Goal: Task Accomplishment & Management: Use online tool/utility

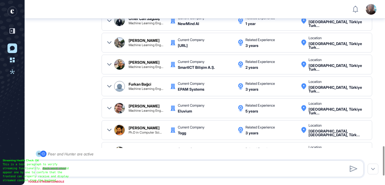
scroll to position [941, 0]
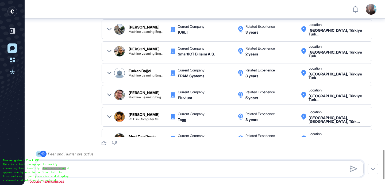
click at [110, 95] on icon at bounding box center [109, 95] width 4 height 4
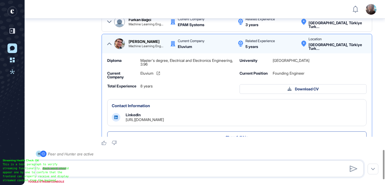
scroll to position [57, 0]
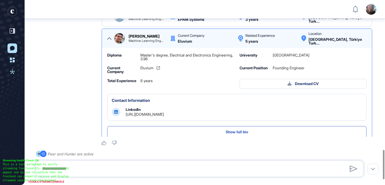
click at [138, 114] on link "[URL][DOMAIN_NAME]" at bounding box center [145, 114] width 38 height 5
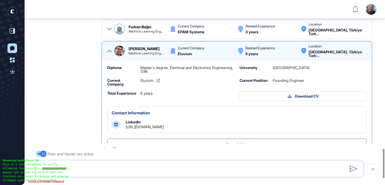
scroll to position [24, 0]
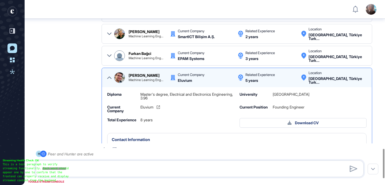
click at [108, 79] on icon at bounding box center [109, 78] width 4 height 2
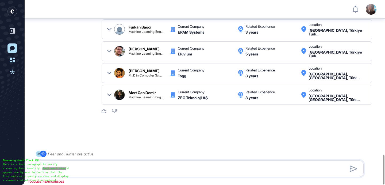
scroll to position [974, 0]
click at [120, 168] on textarea at bounding box center [200, 169] width 322 height 11
type textarea "**********"
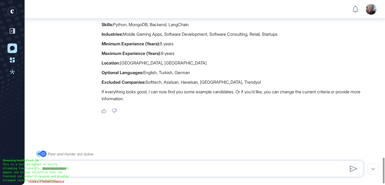
scroll to position [1138, 0]
click at [133, 171] on textarea at bounding box center [200, 169] width 322 height 11
type textarea "**********"
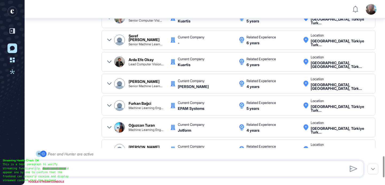
scroll to position [1322, 0]
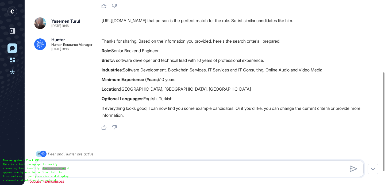
scroll to position [135, 0]
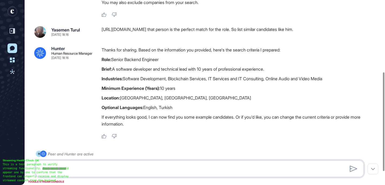
click at [178, 170] on textarea at bounding box center [200, 169] width 322 height 11
type textarea "**********"
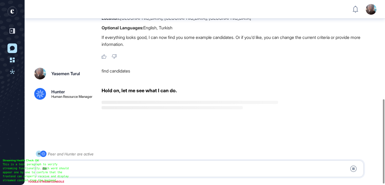
scroll to position [218, 0]
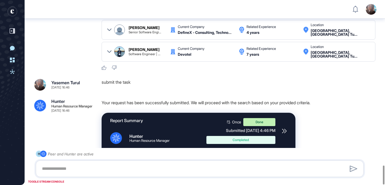
scroll to position [1617, 0]
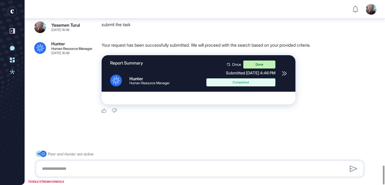
click at [288, 76] on div "Report Summary .cls-2{fill:#fff} Hunter Human Resource Manager Once Done Submit…" at bounding box center [199, 73] width 194 height 37
click at [285, 74] on icon at bounding box center [284, 73] width 5 height 5
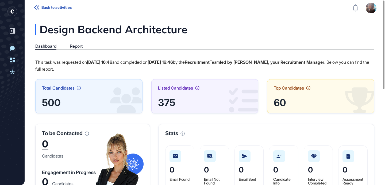
click at [37, 9] on icon at bounding box center [36, 7] width 5 height 4
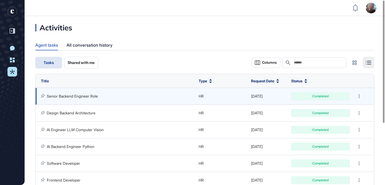
click at [86, 95] on link "Senior Backend Engineer Role" at bounding box center [72, 96] width 51 height 5
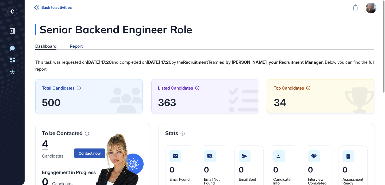
click at [73, 48] on div "Report" at bounding box center [76, 46] width 13 height 5
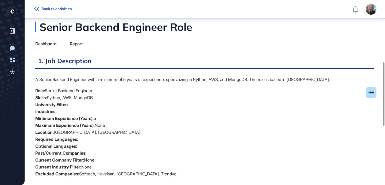
scroll to position [2, 0]
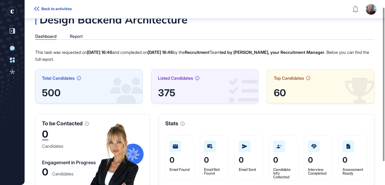
scroll to position [13, 0]
click at [80, 36] on div "Report" at bounding box center [76, 36] width 13 height 5
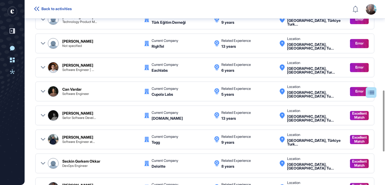
scroll to position [278, 0]
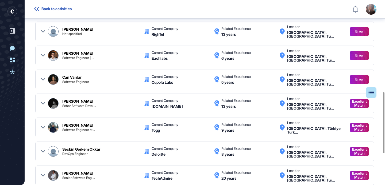
click at [41, 80] on icon at bounding box center [43, 80] width 4 height 4
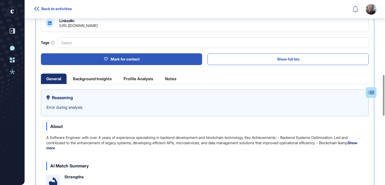
scroll to position [335, 0]
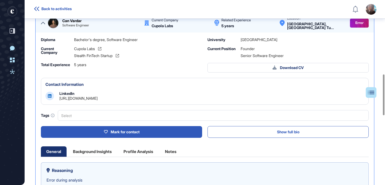
click at [41, 23] on div "Can Vardar Software Engineer Current Company Cupola Labs Related Experience 5 y…" at bounding box center [205, 23] width 328 height 13
click at [42, 22] on icon at bounding box center [43, 23] width 4 height 4
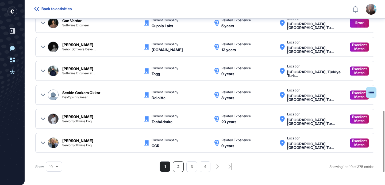
click at [173, 168] on li "2" at bounding box center [178, 167] width 11 height 11
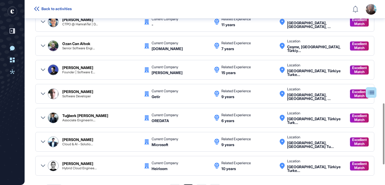
scroll to position [307, 0]
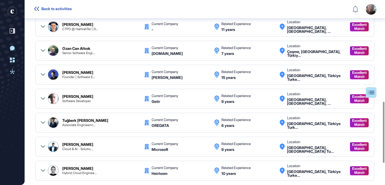
click at [40, 51] on div "Ozan Can Altıok Senior Software Engi... Current Company Blue.cloud Related Expe…" at bounding box center [204, 51] width 339 height 20
click at [42, 51] on icon at bounding box center [43, 51] width 4 height 4
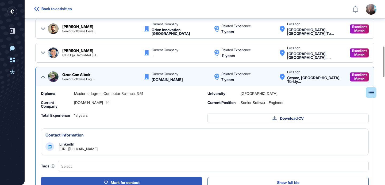
scroll to position [322, 0]
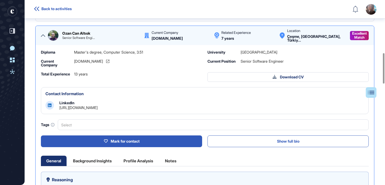
click at [95, 107] on link "https://www.linkedin.com/in/ozan-can-altıok-18a0a256" at bounding box center [78, 108] width 38 height 5
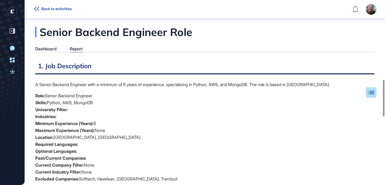
scroll to position [2, 0]
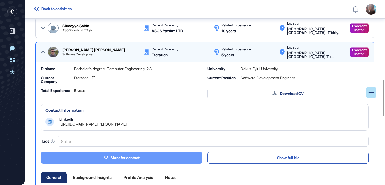
click at [113, 160] on div "Mark for contact" at bounding box center [122, 158] width 36 height 5
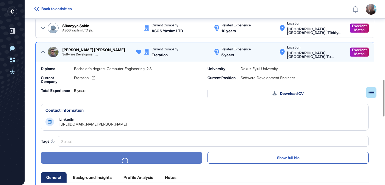
click at [43, 53] on icon at bounding box center [43, 52] width 4 height 4
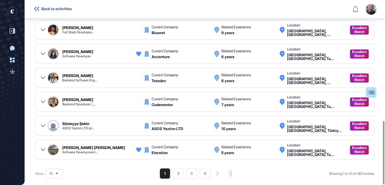
scroll to position [352, 0]
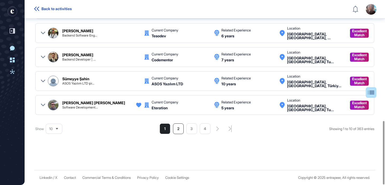
click at [174, 129] on li "2" at bounding box center [178, 129] width 11 height 11
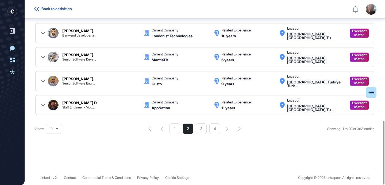
click at [44, 81] on icon at bounding box center [43, 81] width 4 height 4
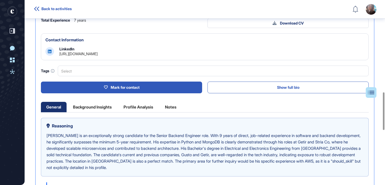
scroll to position [353, 0]
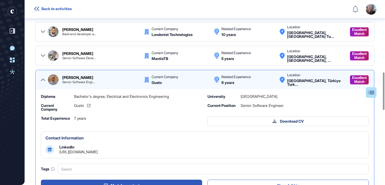
click at [98, 148] on div "LinkedIn https://www.linkedin.com/in/ahmetanbar" at bounding box center [78, 150] width 38 height 9
click at [98, 149] on div "LinkedIn https://www.linkedin.com/in/ahmetanbar" at bounding box center [78, 150] width 38 height 9
click at [98, 151] on link "https://www.linkedin.com/in/ahmetanbar" at bounding box center [78, 152] width 38 height 5
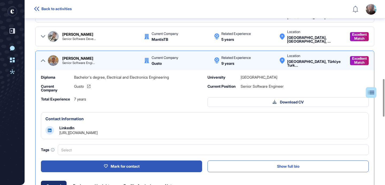
scroll to position [386, 0]
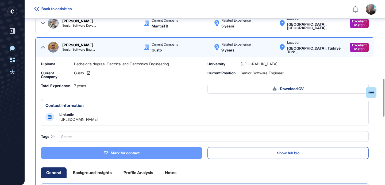
click at [115, 154] on div "Mark for contact" at bounding box center [122, 153] width 36 height 5
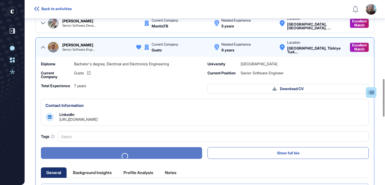
click at [44, 46] on icon at bounding box center [43, 47] width 4 height 4
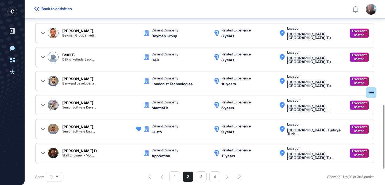
scroll to position [304, 0]
click at [42, 55] on icon at bounding box center [43, 57] width 4 height 4
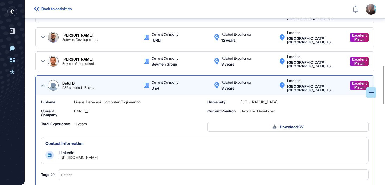
scroll to position [322, 0]
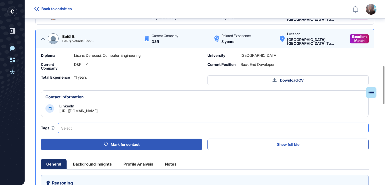
click at [115, 132] on div "Select" at bounding box center [213, 128] width 311 height 11
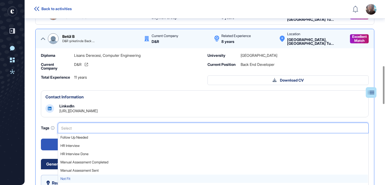
click at [74, 179] on span "Not Fit" at bounding box center [212, 179] width 305 height 4
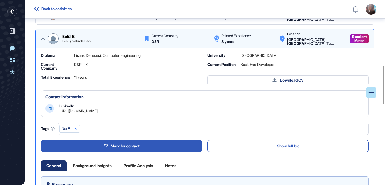
click at [45, 40] on icon at bounding box center [43, 39] width 4 height 4
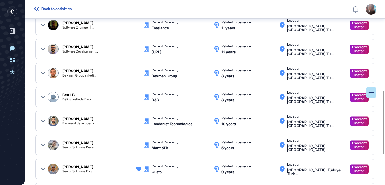
scroll to position [256, 0]
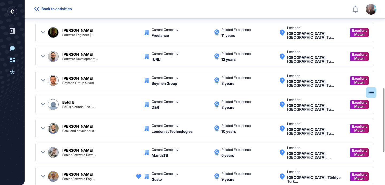
click at [40, 81] on div "Ozan Doğruel Beymen Group şirketi... Current Company Beymen Group Related Exper…" at bounding box center [204, 81] width 339 height 20
click at [43, 81] on icon at bounding box center [43, 81] width 4 height 4
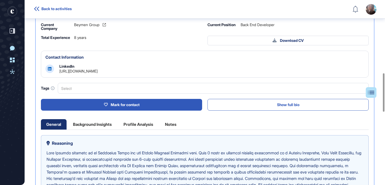
scroll to position [390, 0]
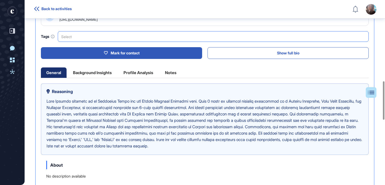
click at [83, 37] on div "Select" at bounding box center [213, 36] width 311 height 11
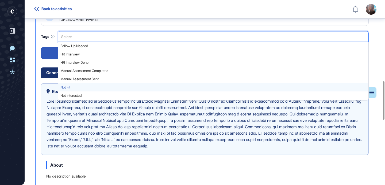
click at [78, 86] on span "Not Fit" at bounding box center [212, 88] width 305 height 4
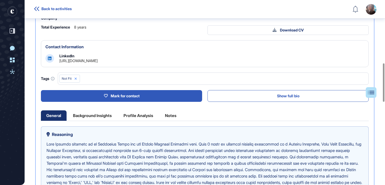
scroll to position [299, 0]
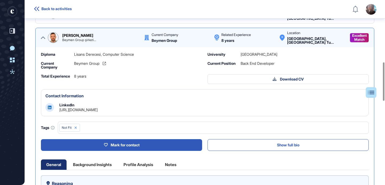
click at [42, 37] on icon at bounding box center [43, 38] width 4 height 4
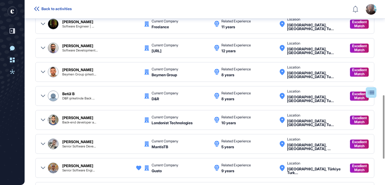
scroll to position [262, 0]
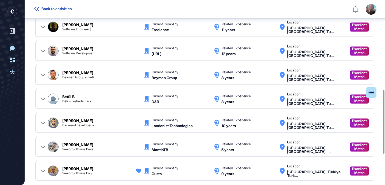
click at [42, 51] on icon at bounding box center [43, 51] width 4 height 4
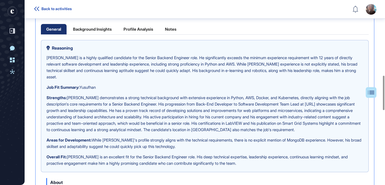
scroll to position [315, 0]
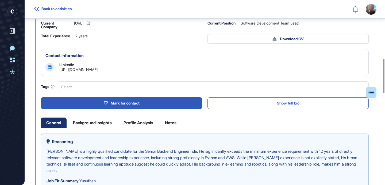
click at [96, 71] on link "https://www.linkedin.com/in/yusufhan-çeknaz-161058b8" at bounding box center [78, 69] width 38 height 5
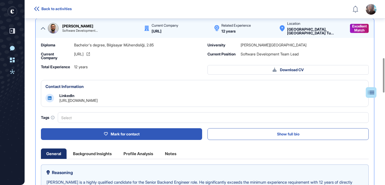
scroll to position [284, 0]
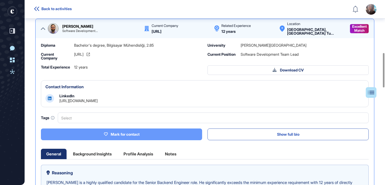
click at [91, 132] on button "Mark for contact" at bounding box center [121, 135] width 161 height 12
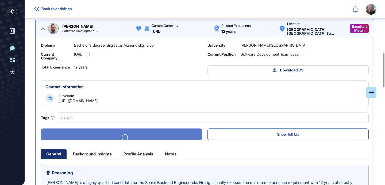
click at [43, 30] on icon at bounding box center [43, 28] width 4 height 4
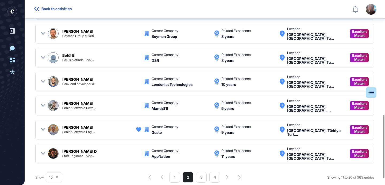
scroll to position [352, 0]
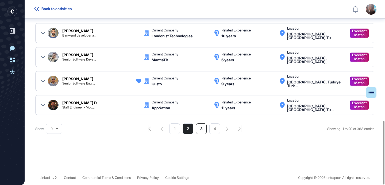
click at [196, 127] on li "3" at bounding box center [201, 129] width 11 height 11
